Goal: Task Accomplishment & Management: Manage account settings

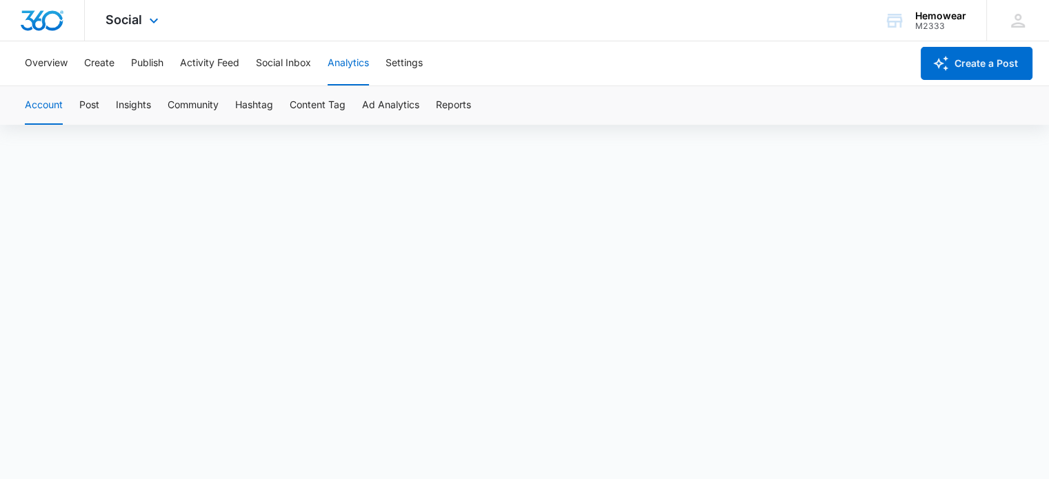
click at [18, 21] on div at bounding box center [42, 20] width 85 height 41
click at [46, 18] on img "Dashboard" at bounding box center [42, 20] width 44 height 21
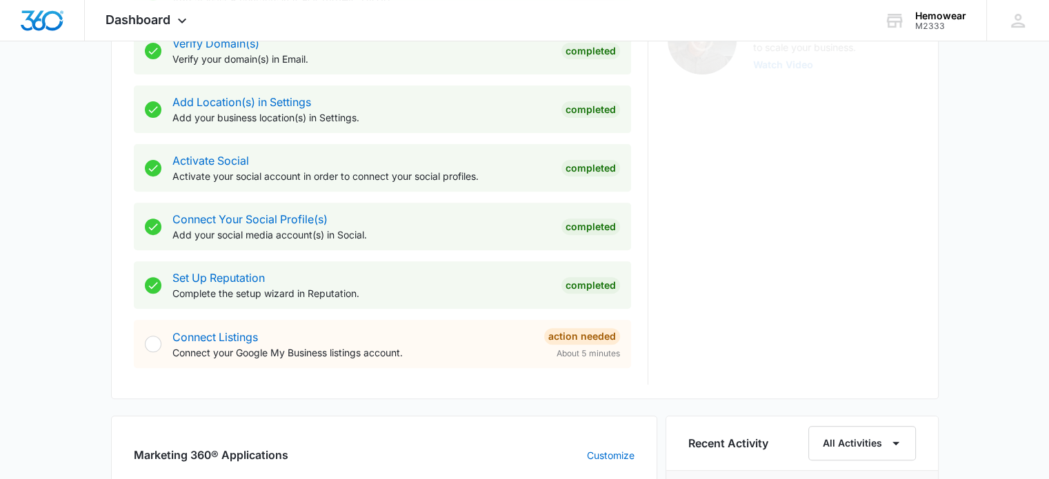
scroll to position [552, 0]
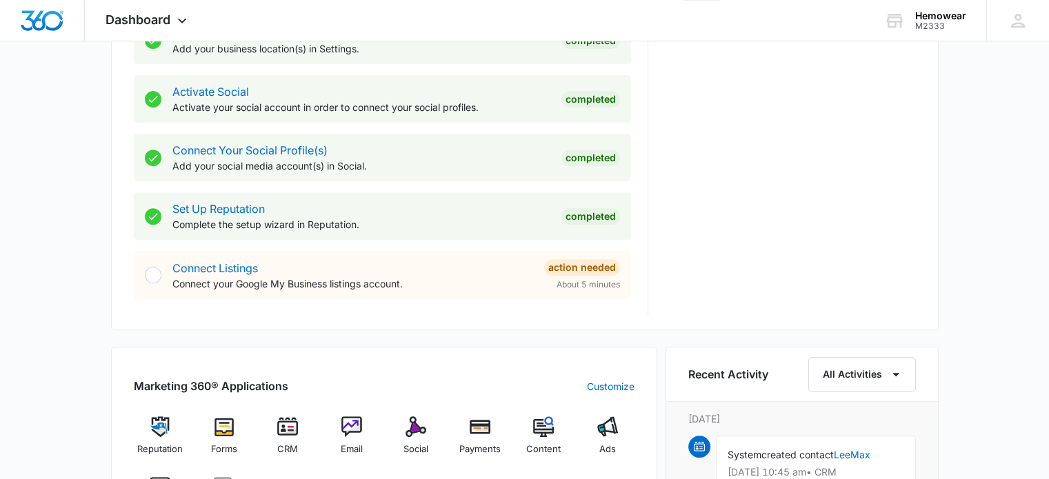
click at [598, 268] on div "Action Needed" at bounding box center [582, 267] width 76 height 17
click at [210, 266] on link "Connect Listings" at bounding box center [215, 268] width 86 height 14
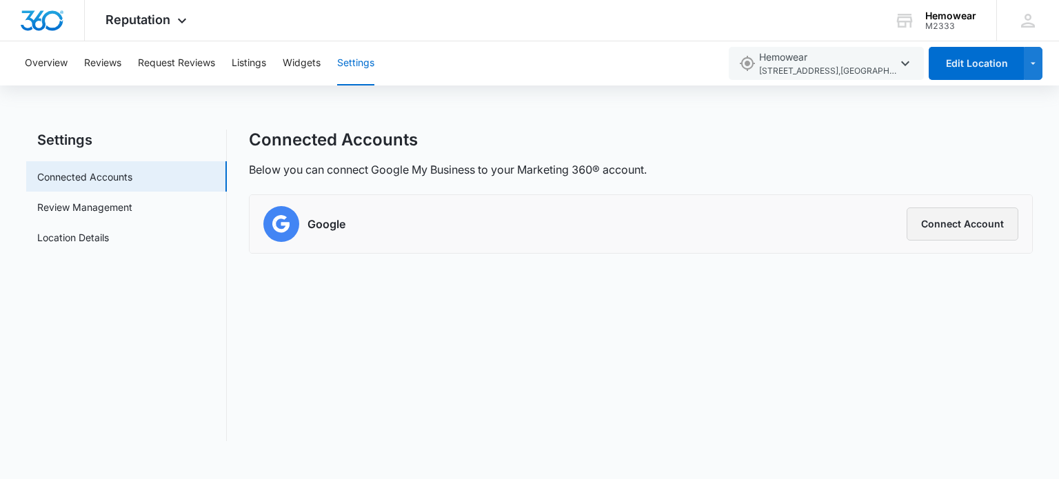
click at [988, 234] on button "Connect Account" at bounding box center [963, 224] width 112 height 33
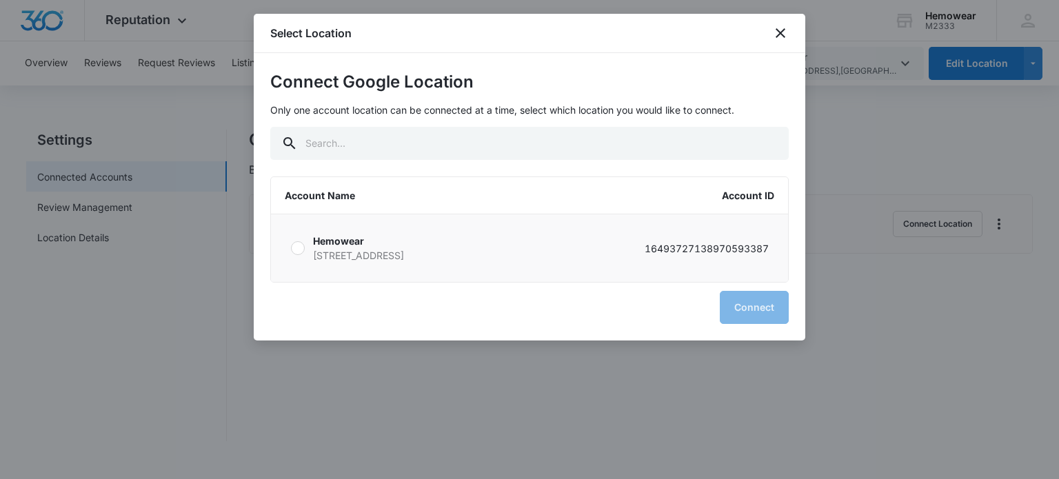
click at [296, 252] on div at bounding box center [298, 248] width 14 height 14
click at [291, 249] on input "Hemowear [STREET_ADDRESS][GEOGRAPHIC_DATA] 16493727138970593387" at bounding box center [290, 248] width 1 height 1
radio input "true"
click at [760, 302] on button "Connect" at bounding box center [754, 307] width 69 height 33
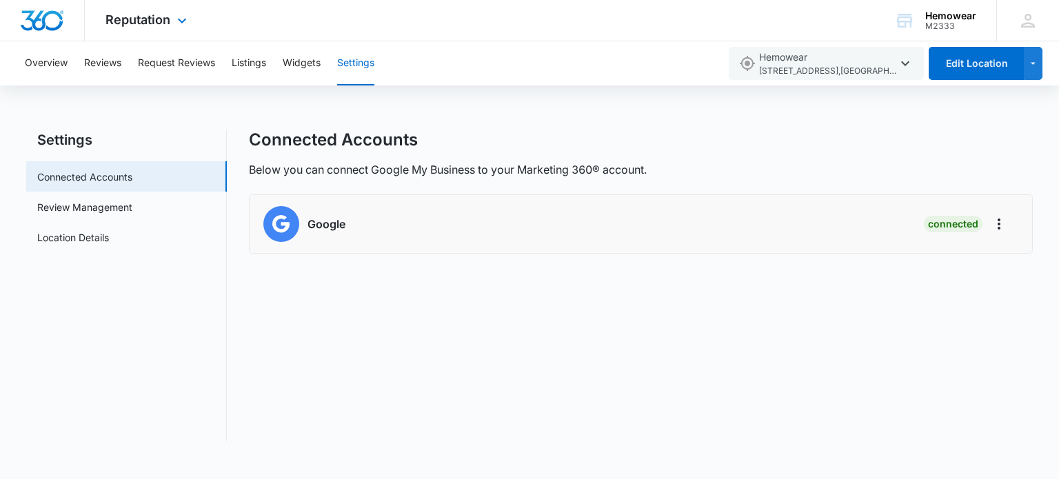
click at [46, 19] on img "Dashboard" at bounding box center [42, 20] width 44 height 21
